Goal: Find specific page/section: Find specific page/section

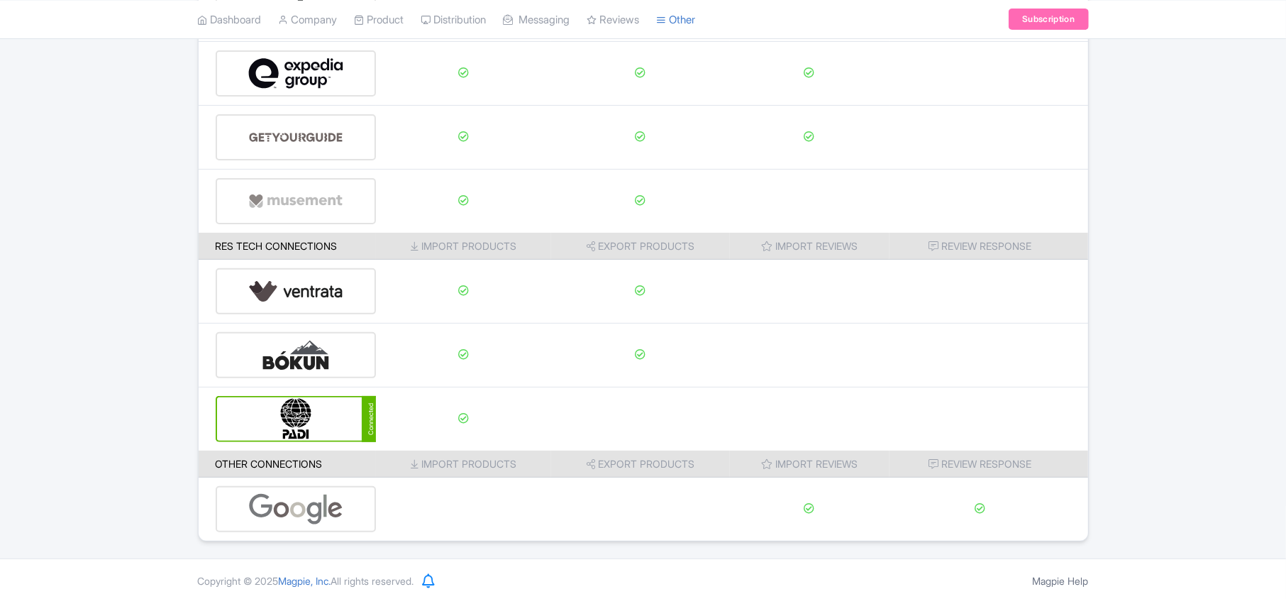
scroll to position [223, 0]
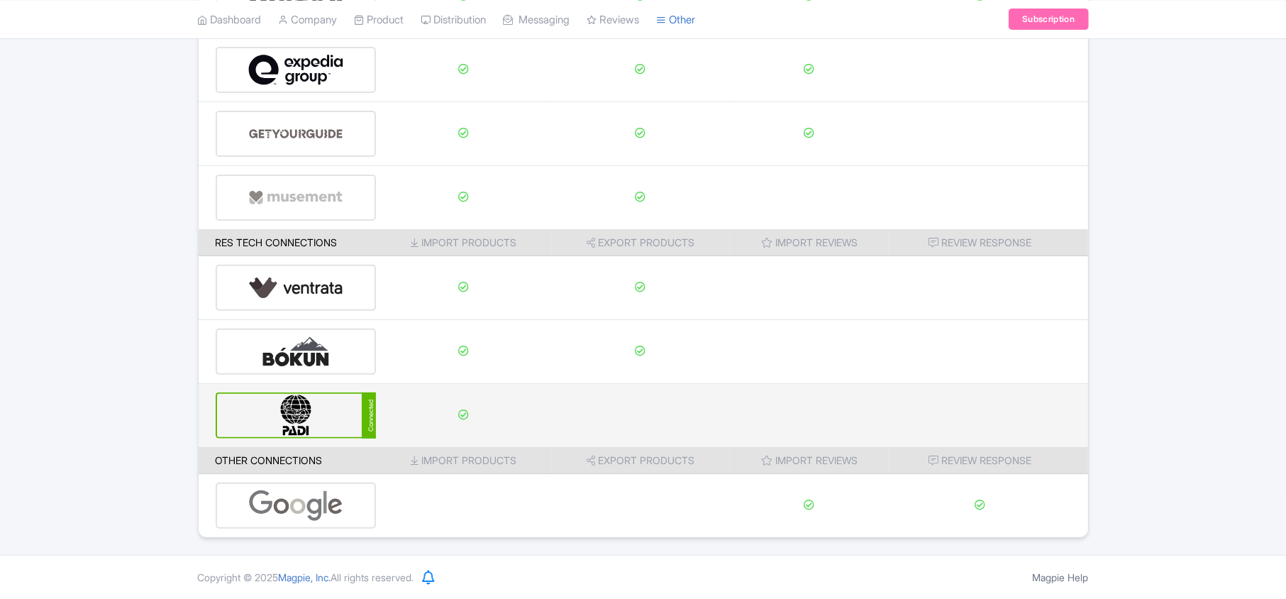
click at [281, 424] on img at bounding box center [296, 415] width 96 height 43
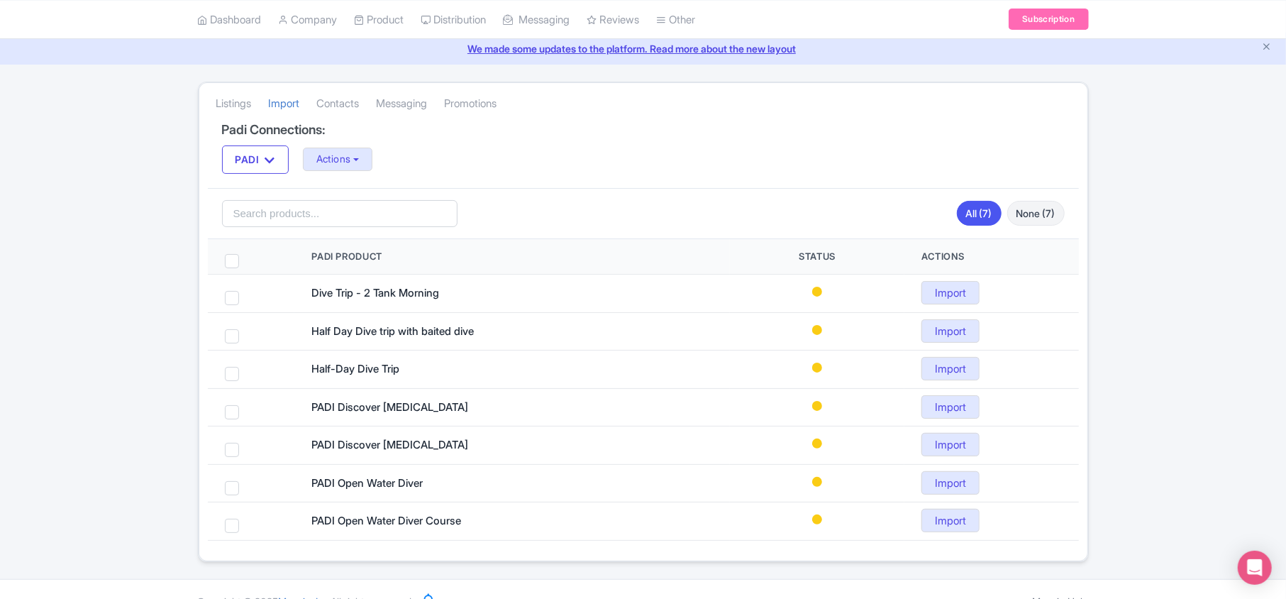
scroll to position [80, 0]
